Goal: Task Accomplishment & Management: Use online tool/utility

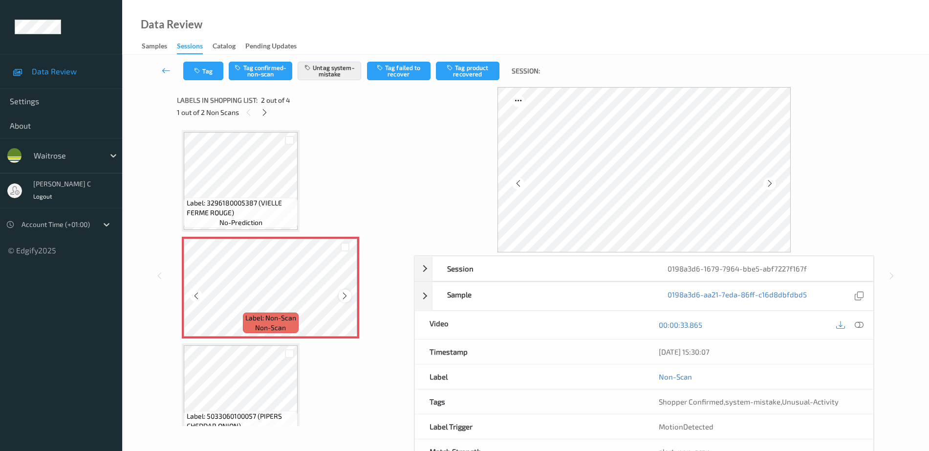
click at [345, 291] on icon at bounding box center [345, 295] width 8 height 9
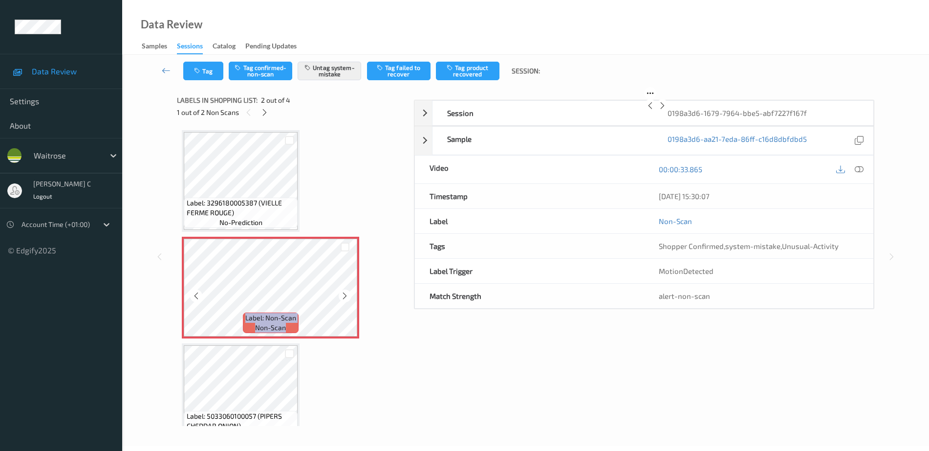
click at [345, 291] on icon at bounding box center [345, 295] width 8 height 9
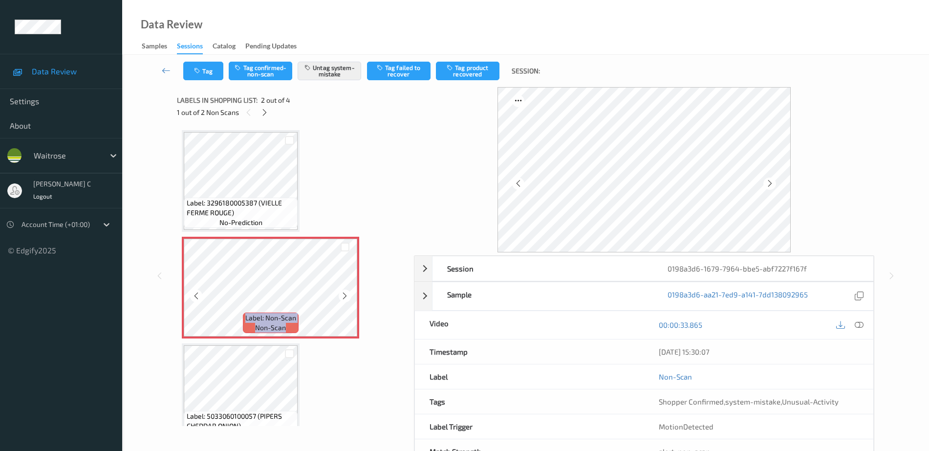
click at [345, 291] on icon at bounding box center [345, 295] width 8 height 9
click at [229, 199] on span "Label: 3296180005387 (VIELLE FERME ROUGE)" at bounding box center [241, 208] width 109 height 20
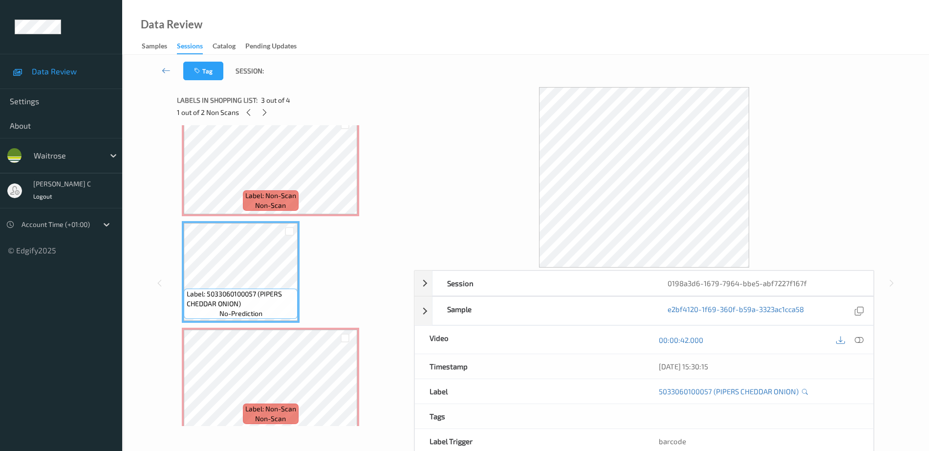
scroll to position [130, 0]
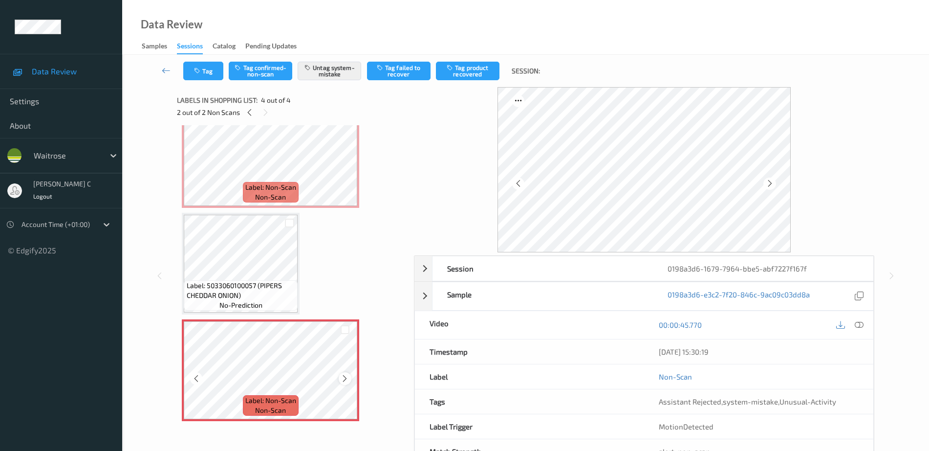
click at [347, 380] on icon at bounding box center [345, 378] width 8 height 9
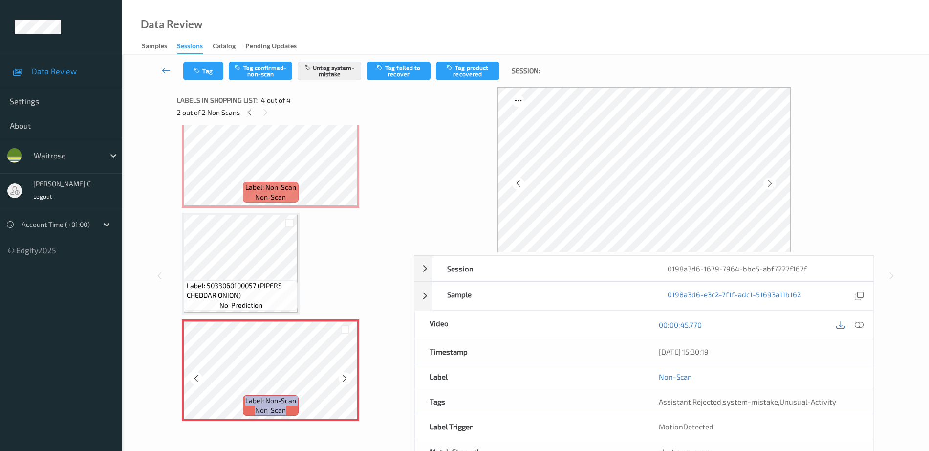
click at [347, 380] on icon at bounding box center [345, 378] width 8 height 9
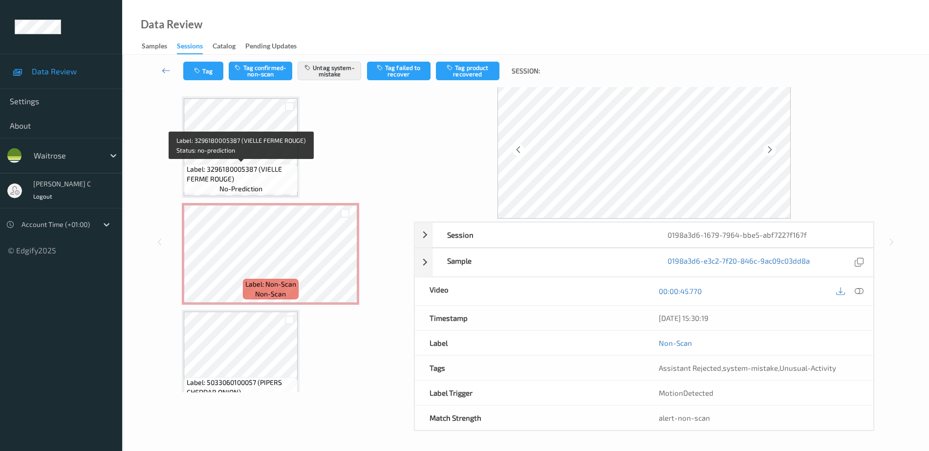
scroll to position [0, 0]
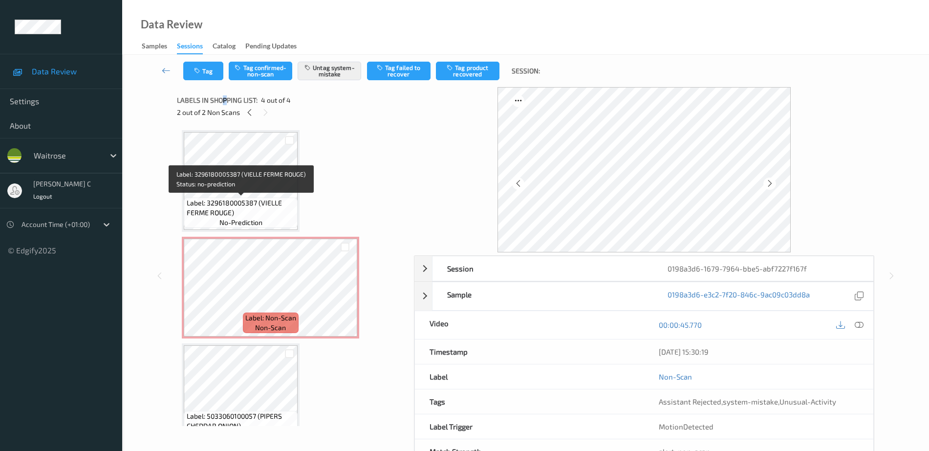
click at [225, 105] on div "Labels in shopping list: 4 out of 4" at bounding box center [292, 100] width 230 height 12
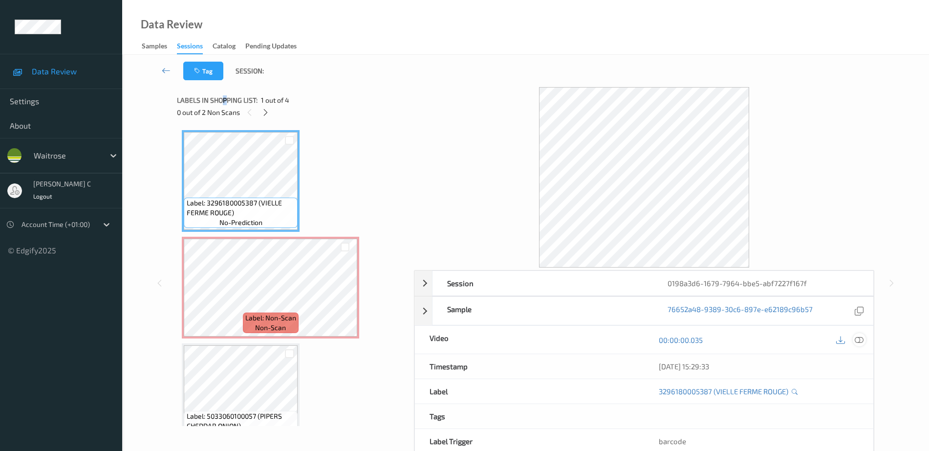
click at [863, 342] on icon at bounding box center [859, 339] width 9 height 9
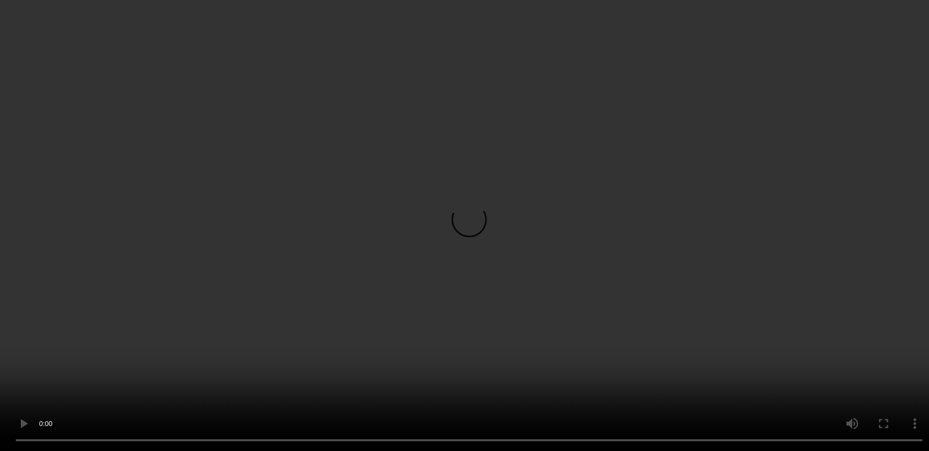
scroll to position [130, 0]
